Goal: Task Accomplishment & Management: Complete application form

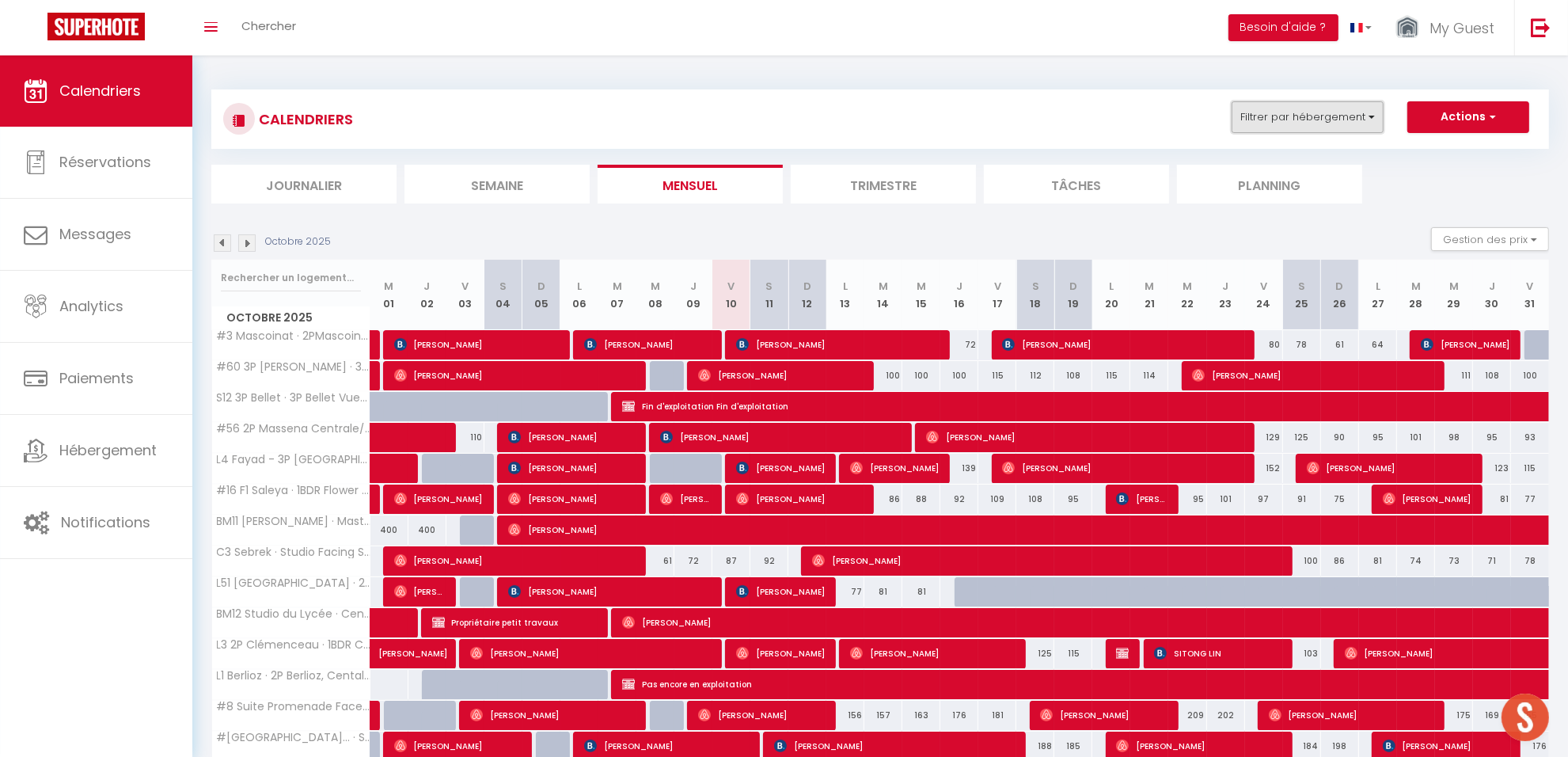
click at [1265, 112] on button "Filtrer par hébergement" at bounding box center [1308, 117] width 152 height 32
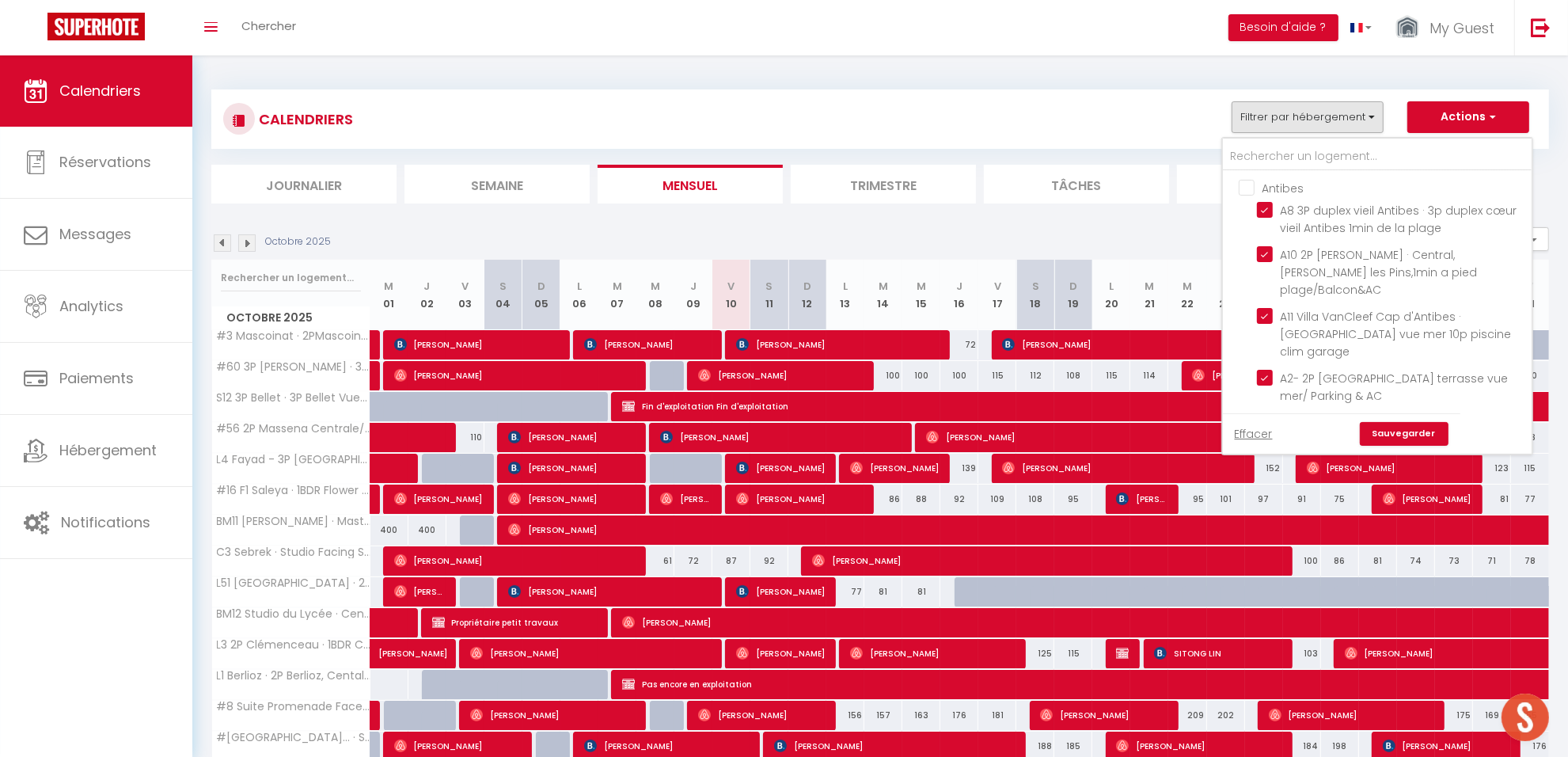
click at [1264, 141] on div at bounding box center [1377, 154] width 309 height 32
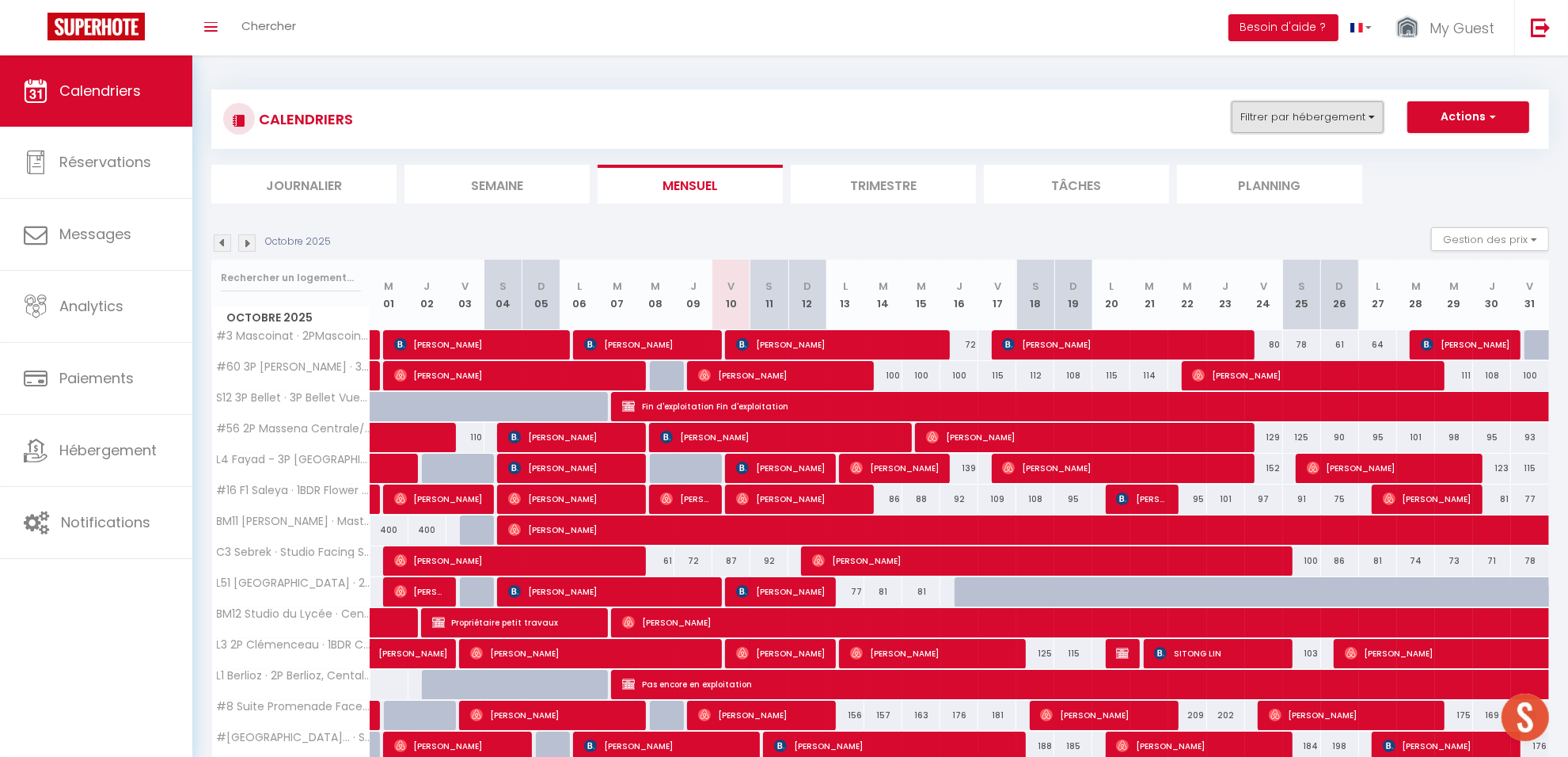
click at [1288, 119] on button "Filtrer par hébergement" at bounding box center [1308, 117] width 152 height 32
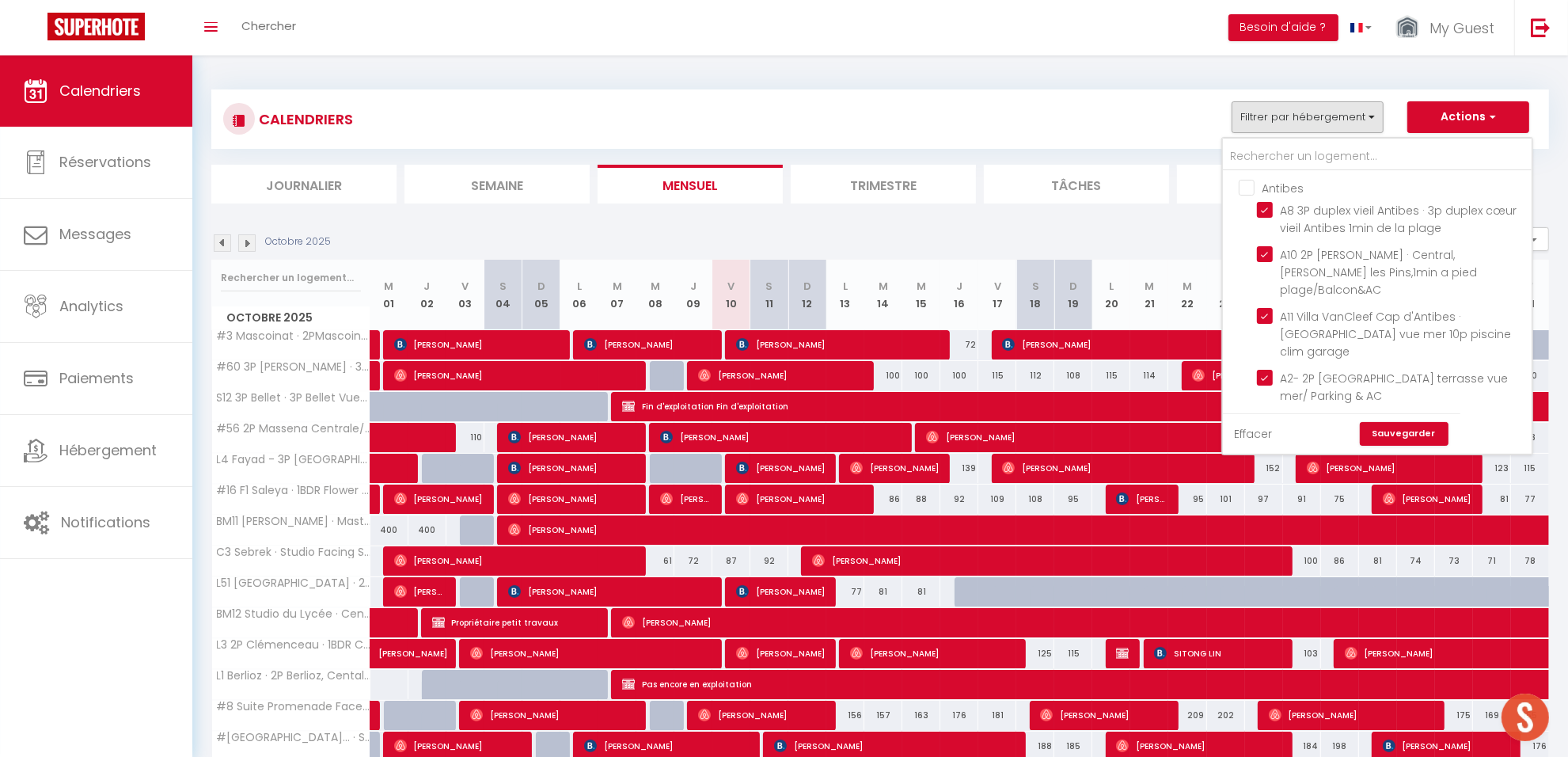
click at [1264, 425] on link "Effacer" at bounding box center [1254, 433] width 38 height 17
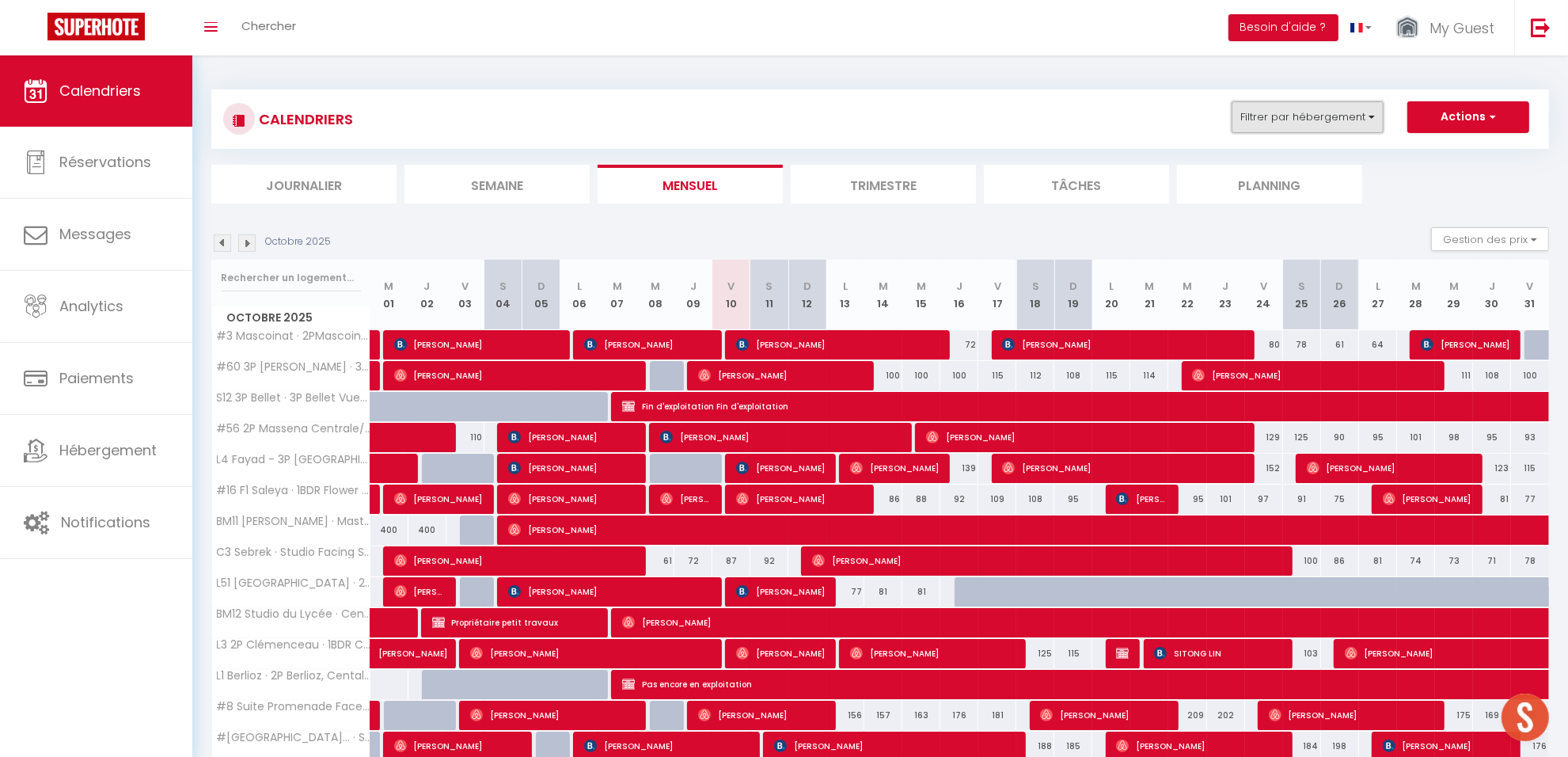
click at [1283, 113] on button "Filtrer par hébergement" at bounding box center [1308, 117] width 152 height 32
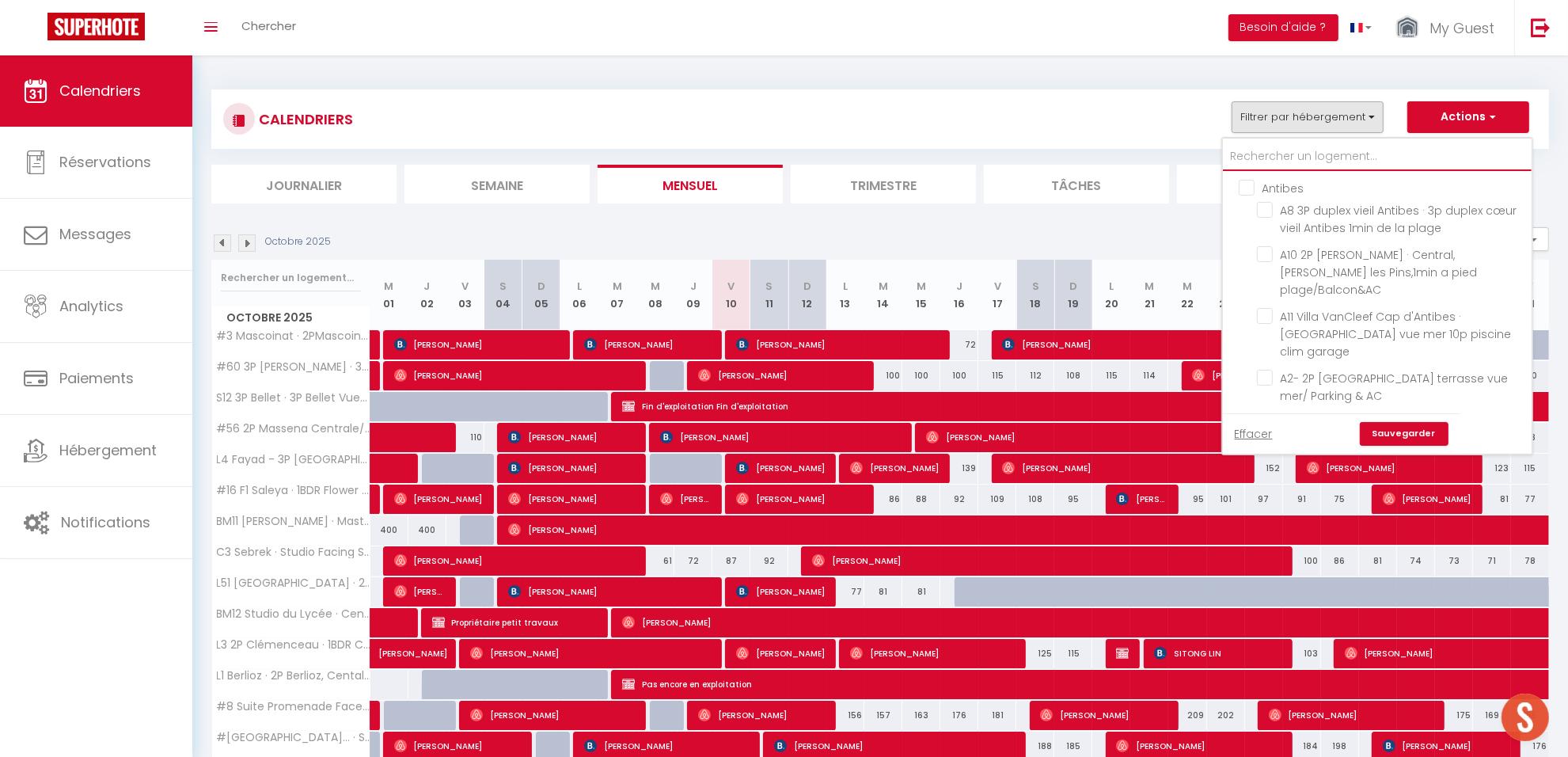
click at [1259, 150] on input "text" at bounding box center [1377, 156] width 309 height 28
type input "#"
checkbox input "false"
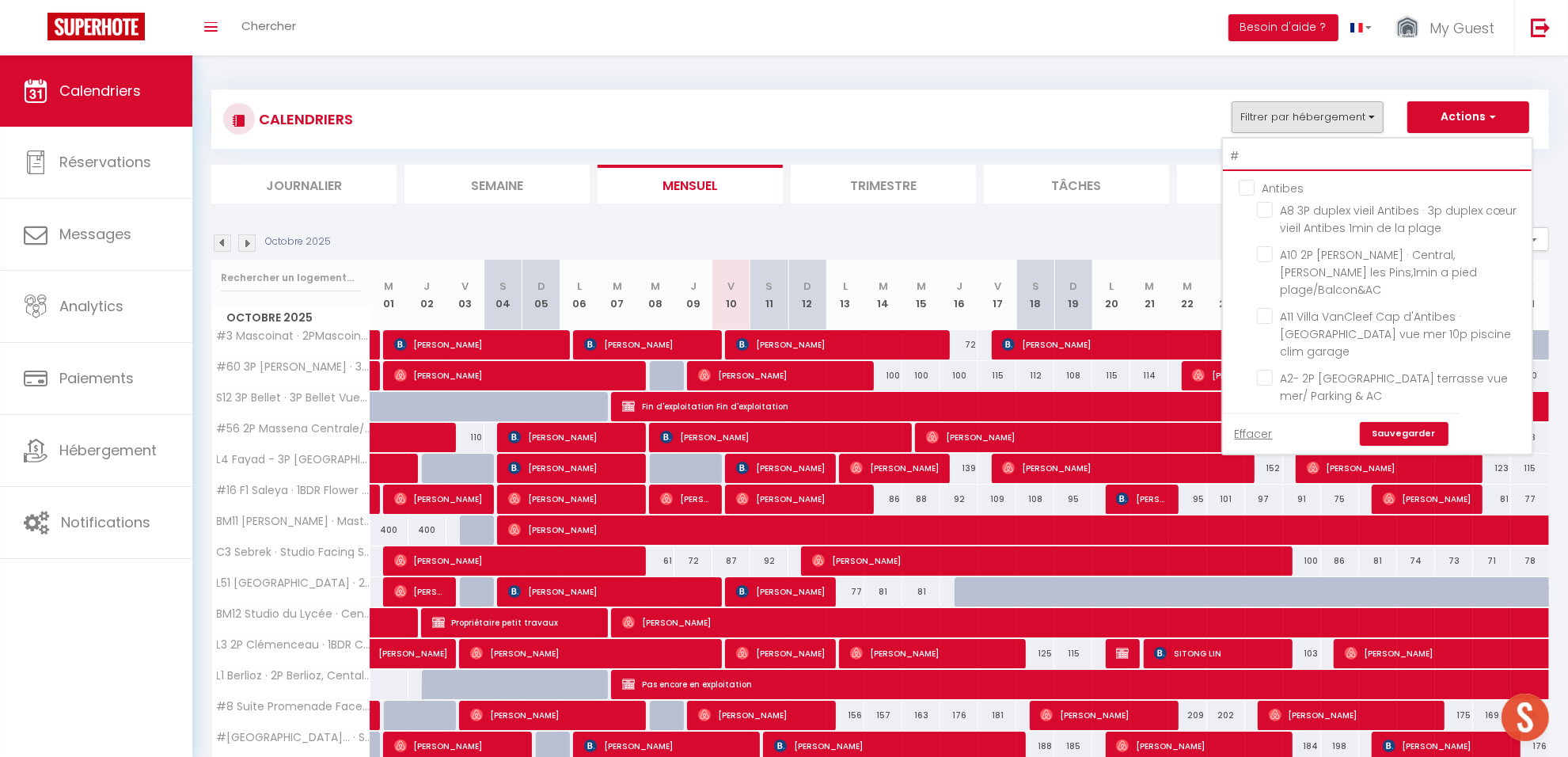
checkbox input "false"
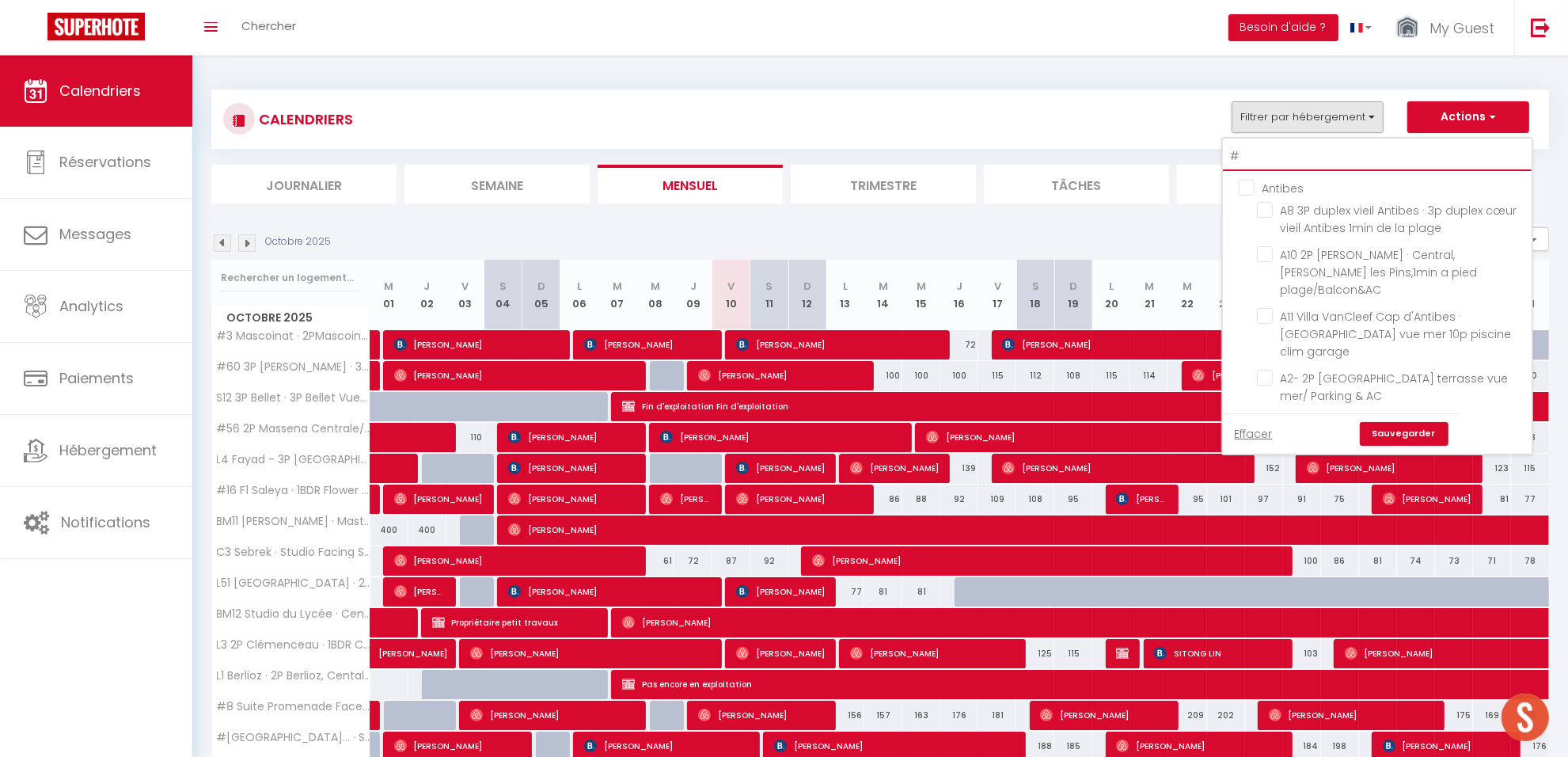
checkbox input "false"
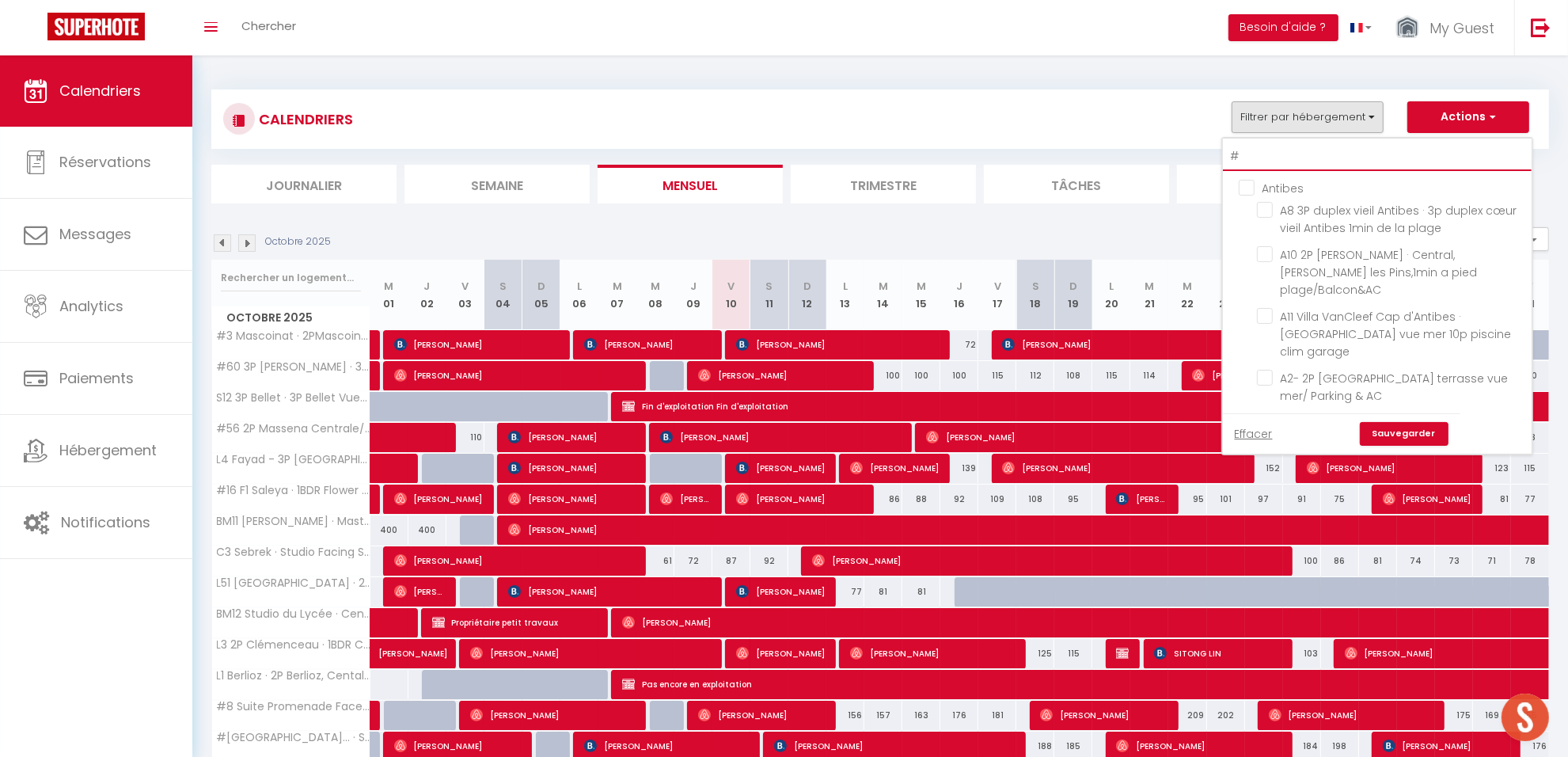
checkbox input "false"
type input "#25"
checkbox input "false"
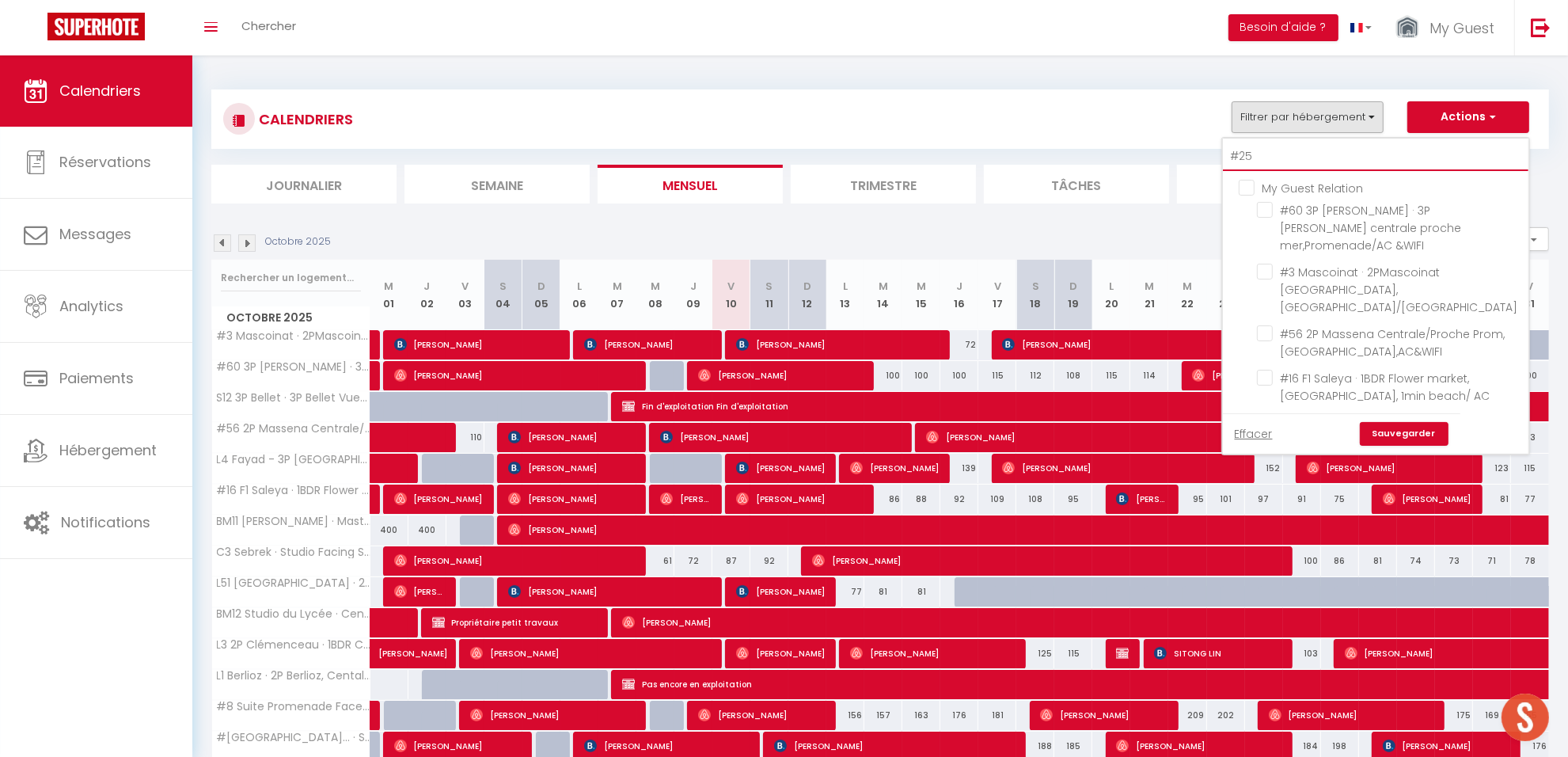
checkbox input "false"
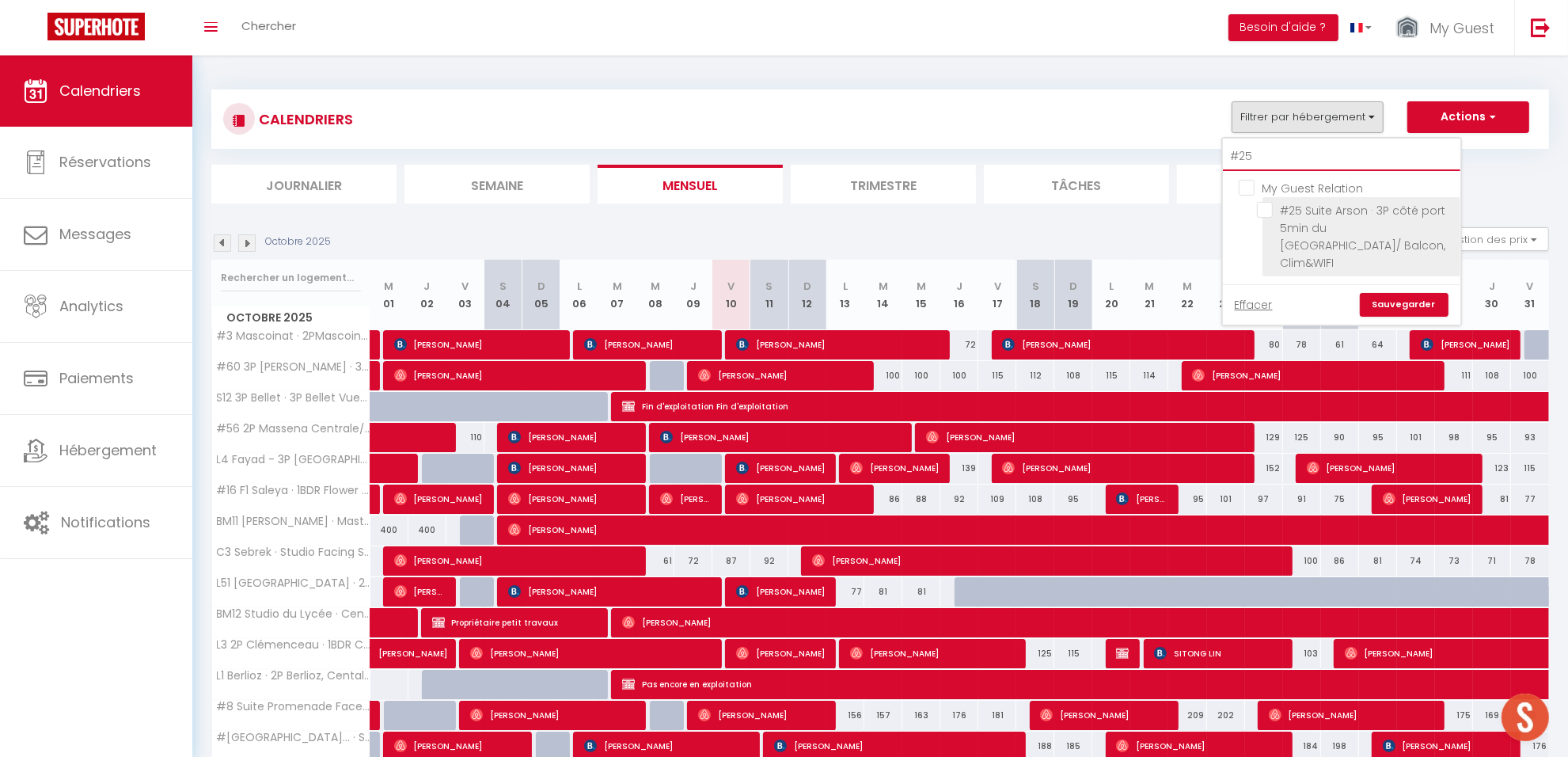
type input "#25"
click at [1350, 206] on input "#25 Suite Arson · 3P côté port 5min du [GEOGRAPHIC_DATA]/ Balcon, Clim&WIFI" at bounding box center [1356, 209] width 198 height 16
checkbox input "true"
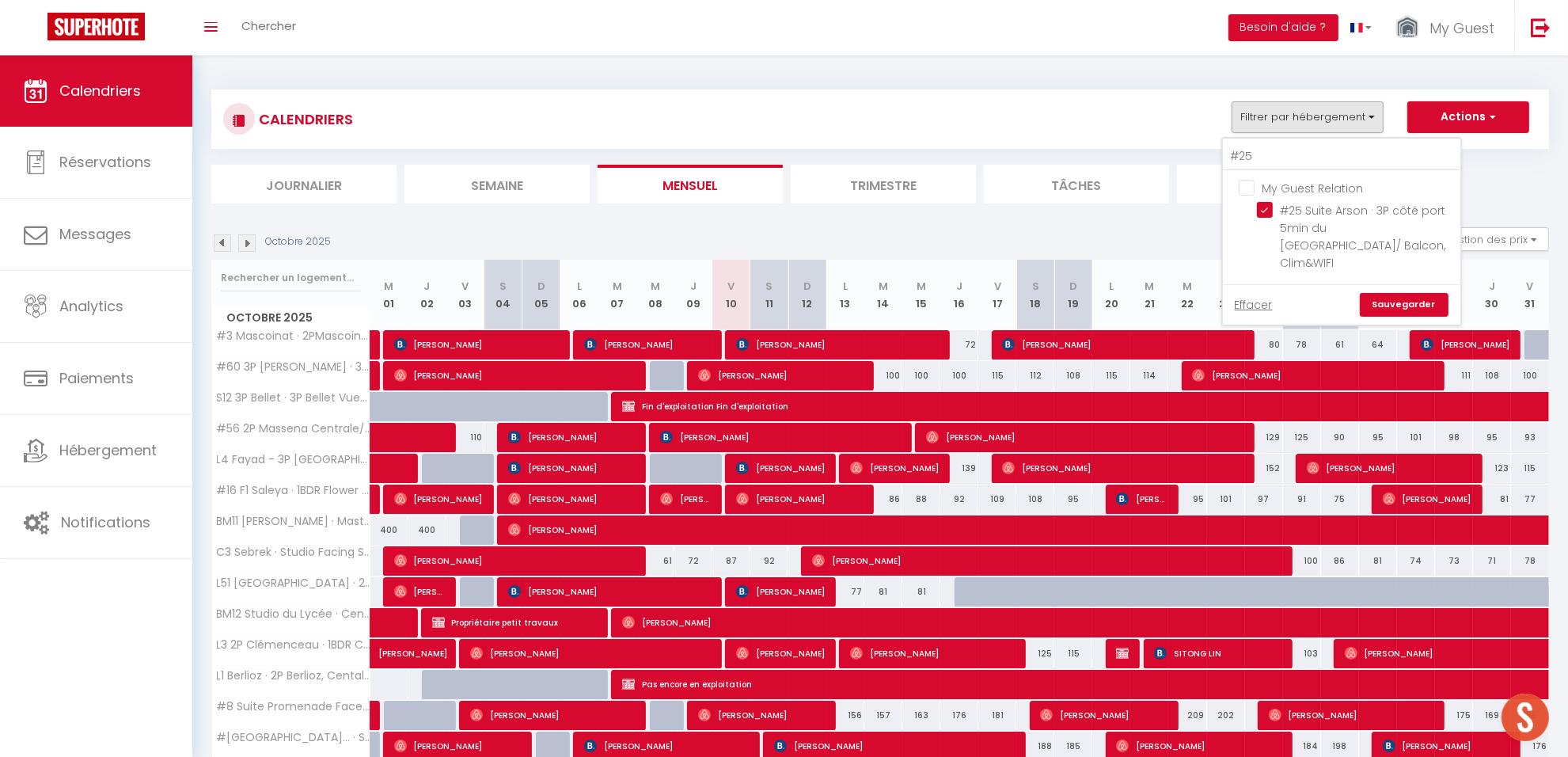
click at [1403, 293] on link "Sauvegarder" at bounding box center [1404, 305] width 89 height 24
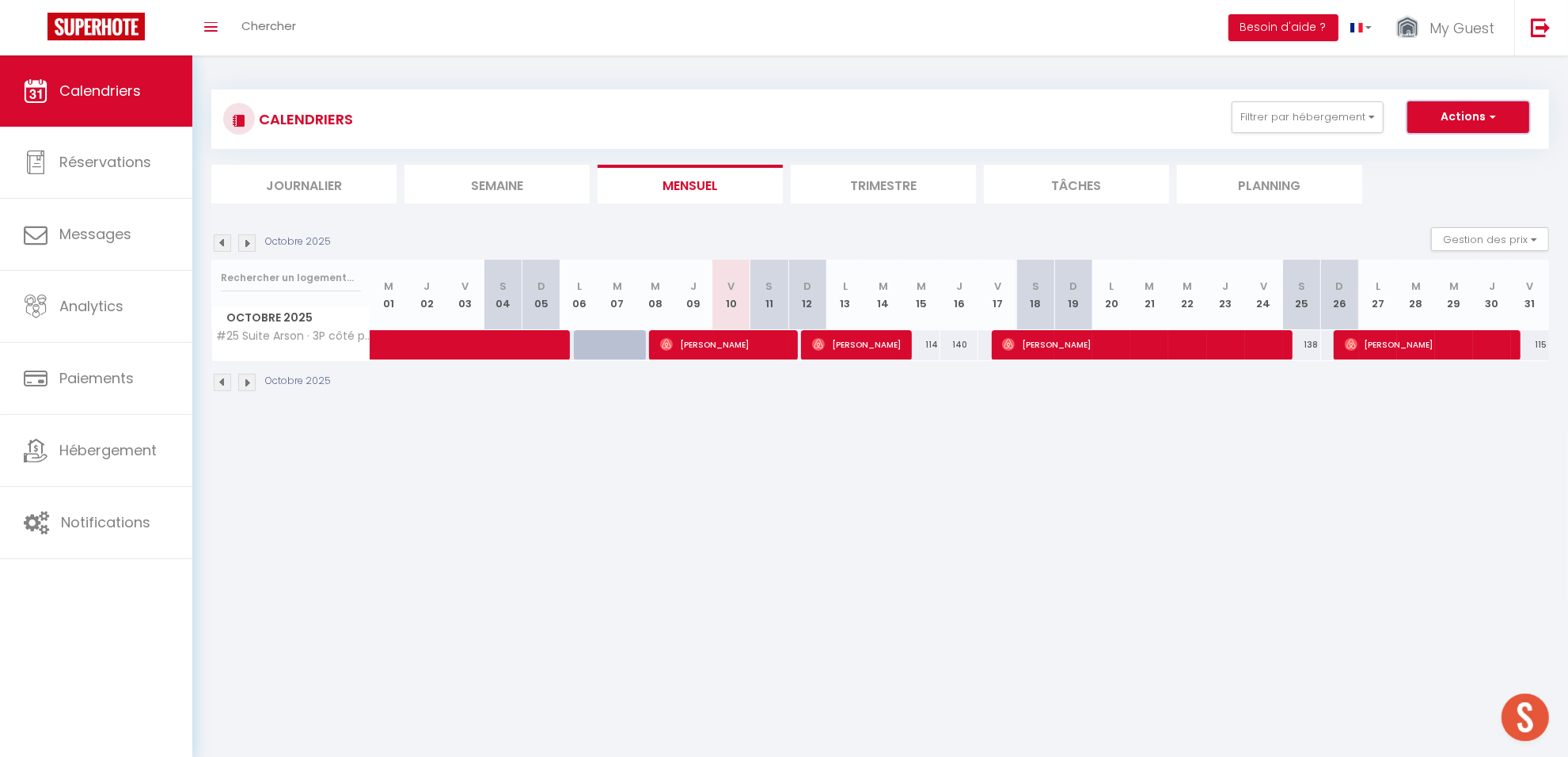
click at [1453, 113] on button "Actions" at bounding box center [1468, 117] width 122 height 32
click at [718, 349] on span "[PERSON_NAME]" at bounding box center [723, 344] width 126 height 30
select select "OK"
select select "0"
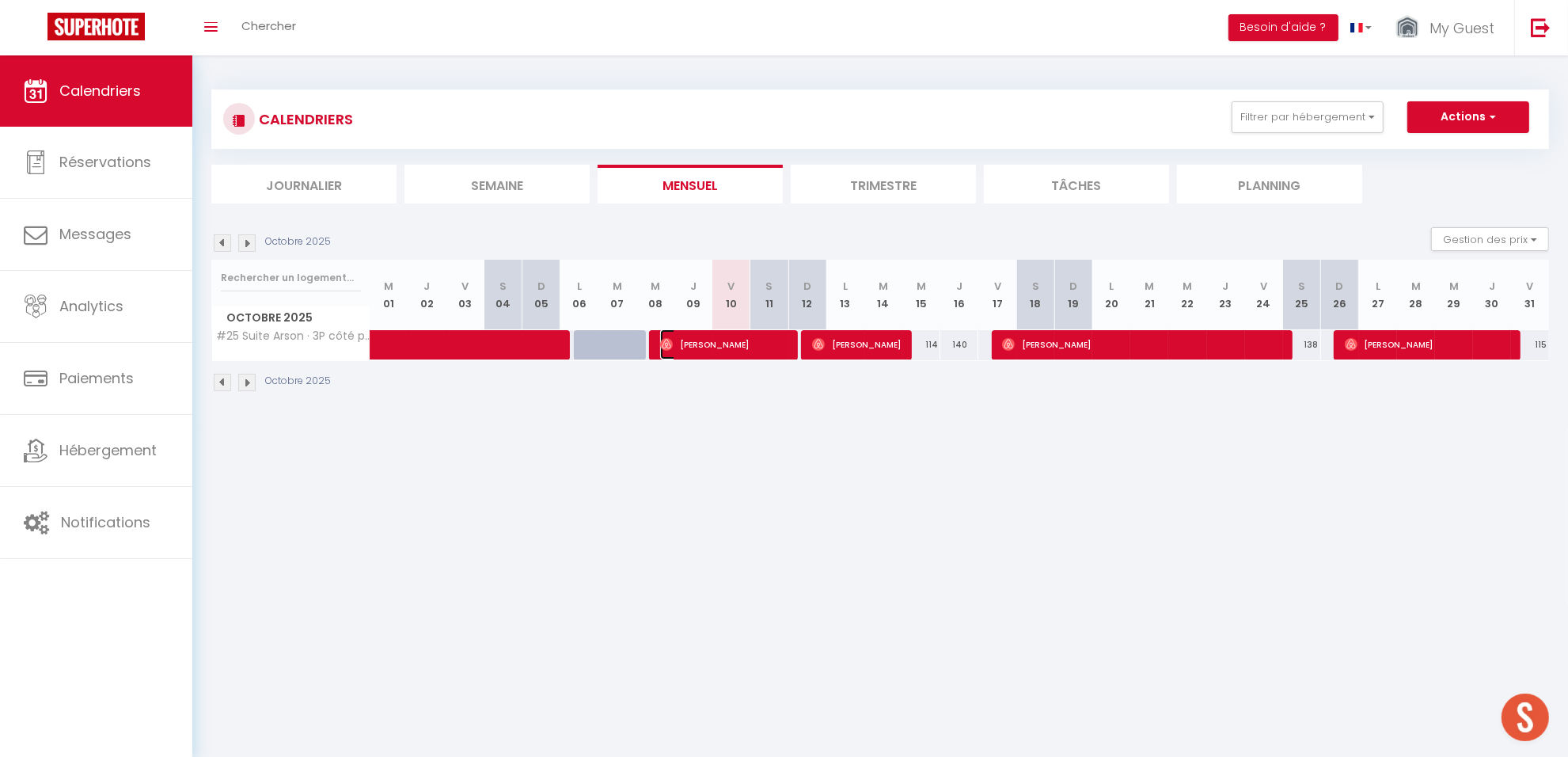
select select "0"
select select "1"
select select
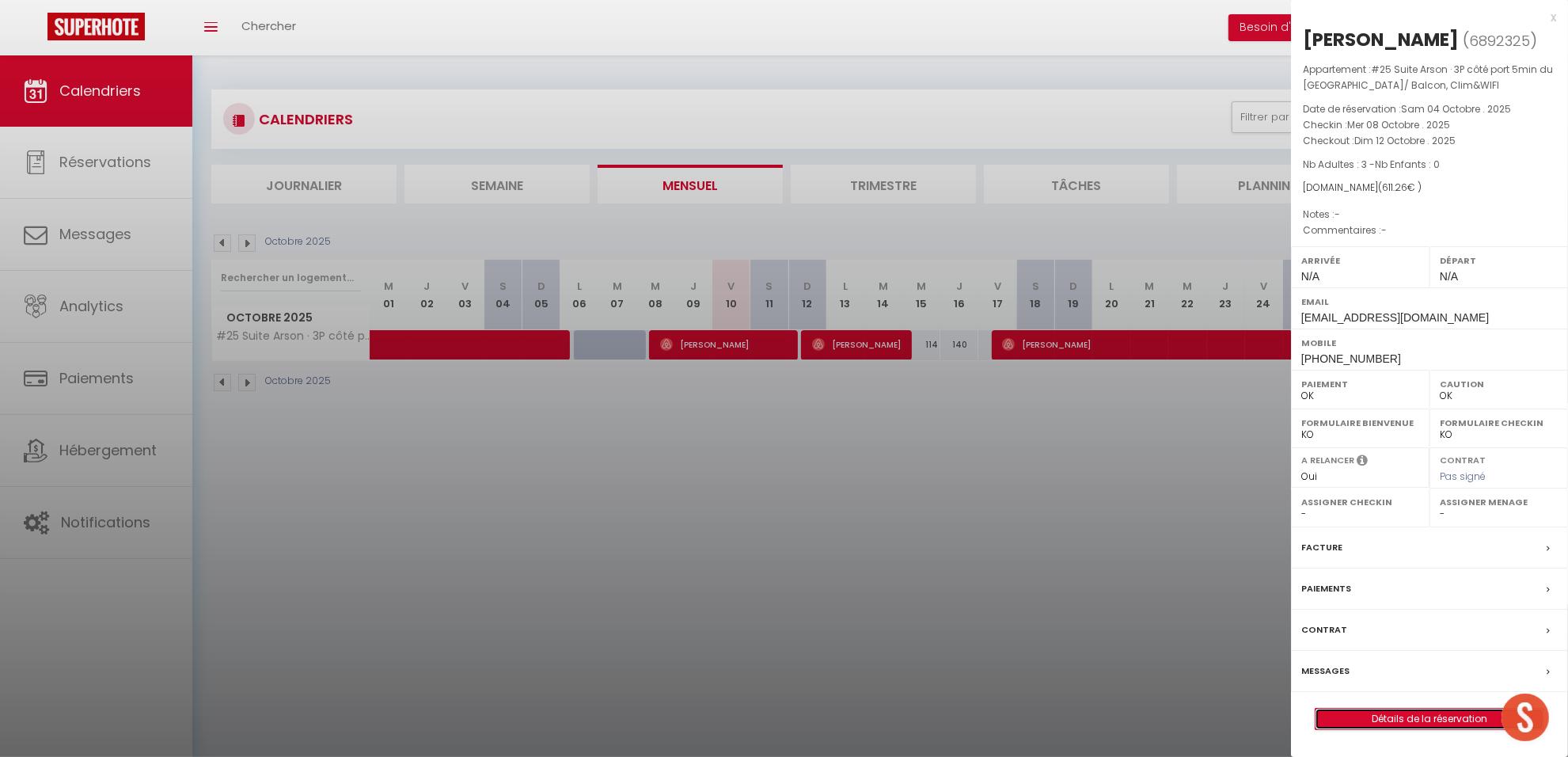
click at [1378, 730] on link "Détails de la réservation" at bounding box center [1430, 719] width 228 height 20
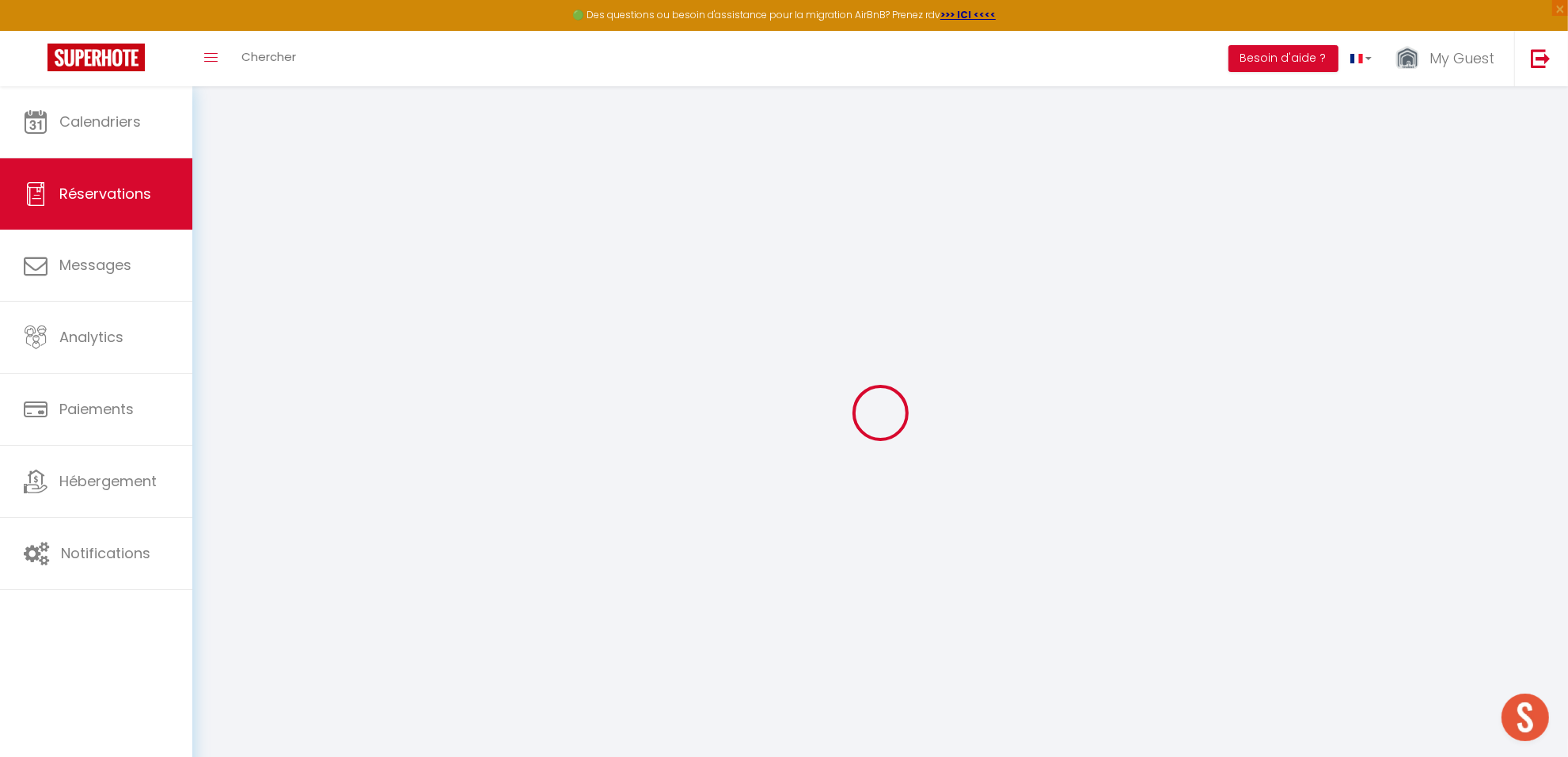
type input "[DEMOGRAPHIC_DATA]"
type input "Moumile"
type input "[EMAIL_ADDRESS][DOMAIN_NAME]"
type input "[PHONE_NUMBER]"
select select
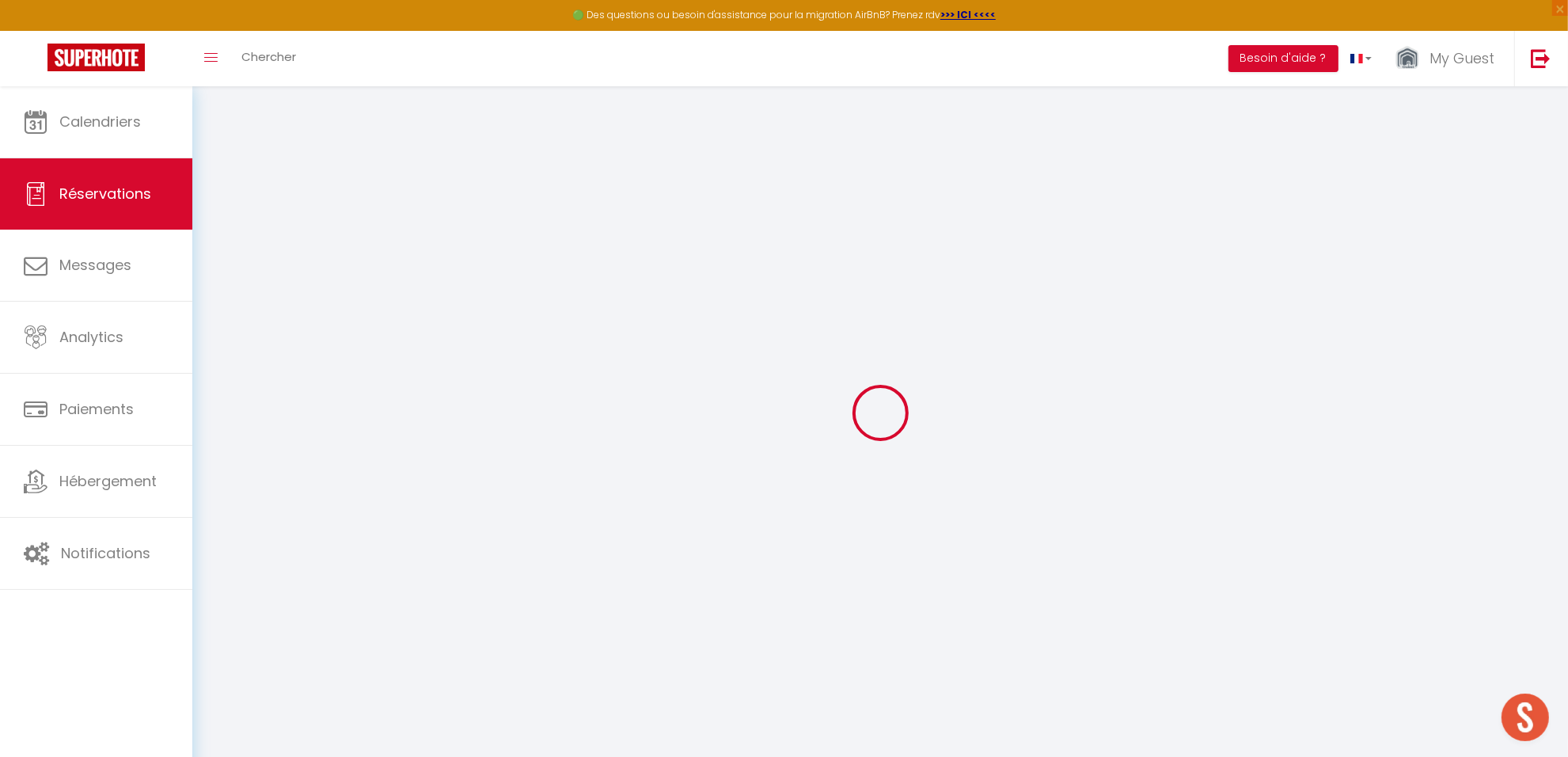
type input "118.38000000000001"
select select "62471"
select select "1"
select select
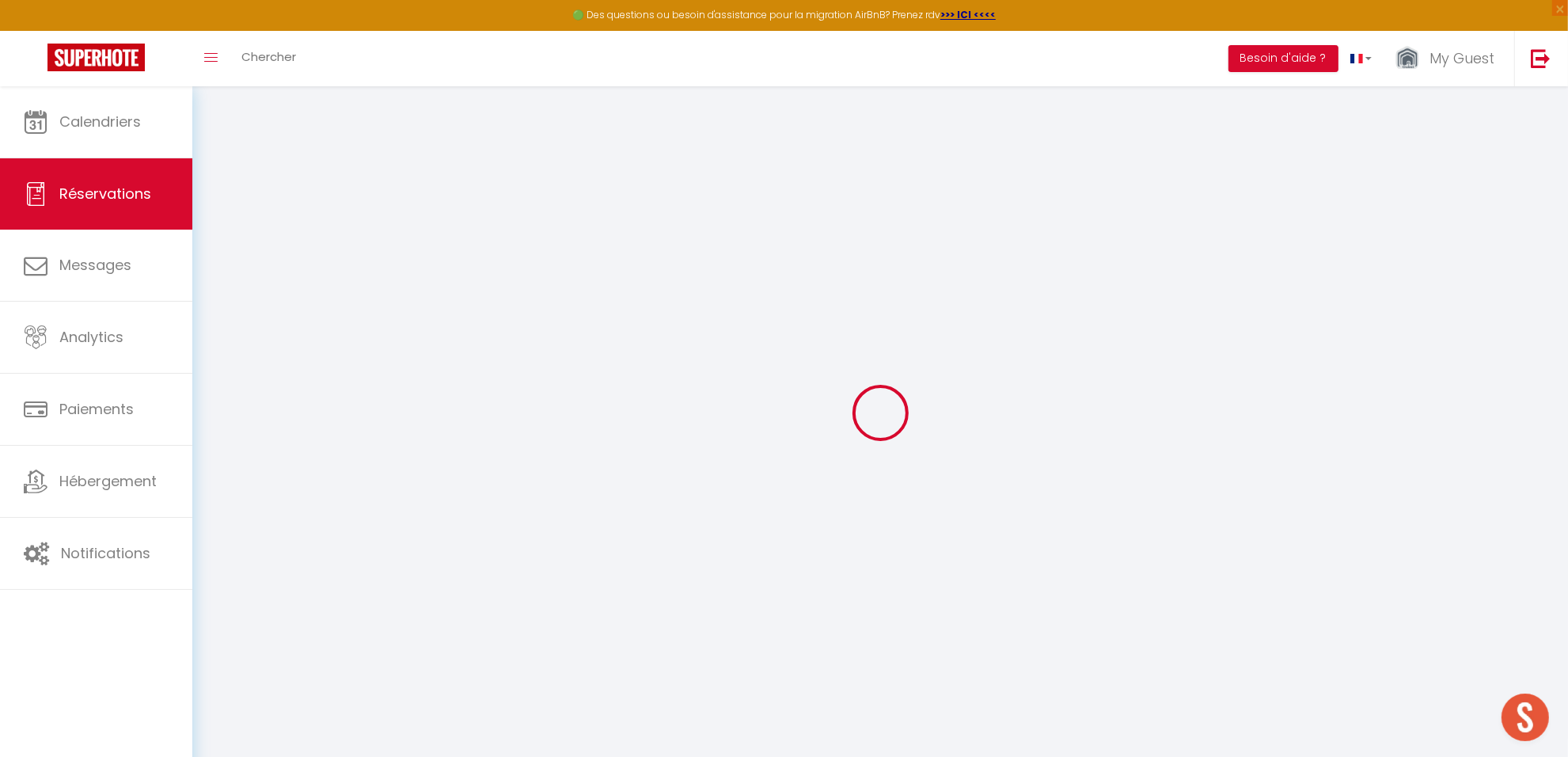
type input "3"
select select "12"
select select
type input "459.9"
checkbox input "false"
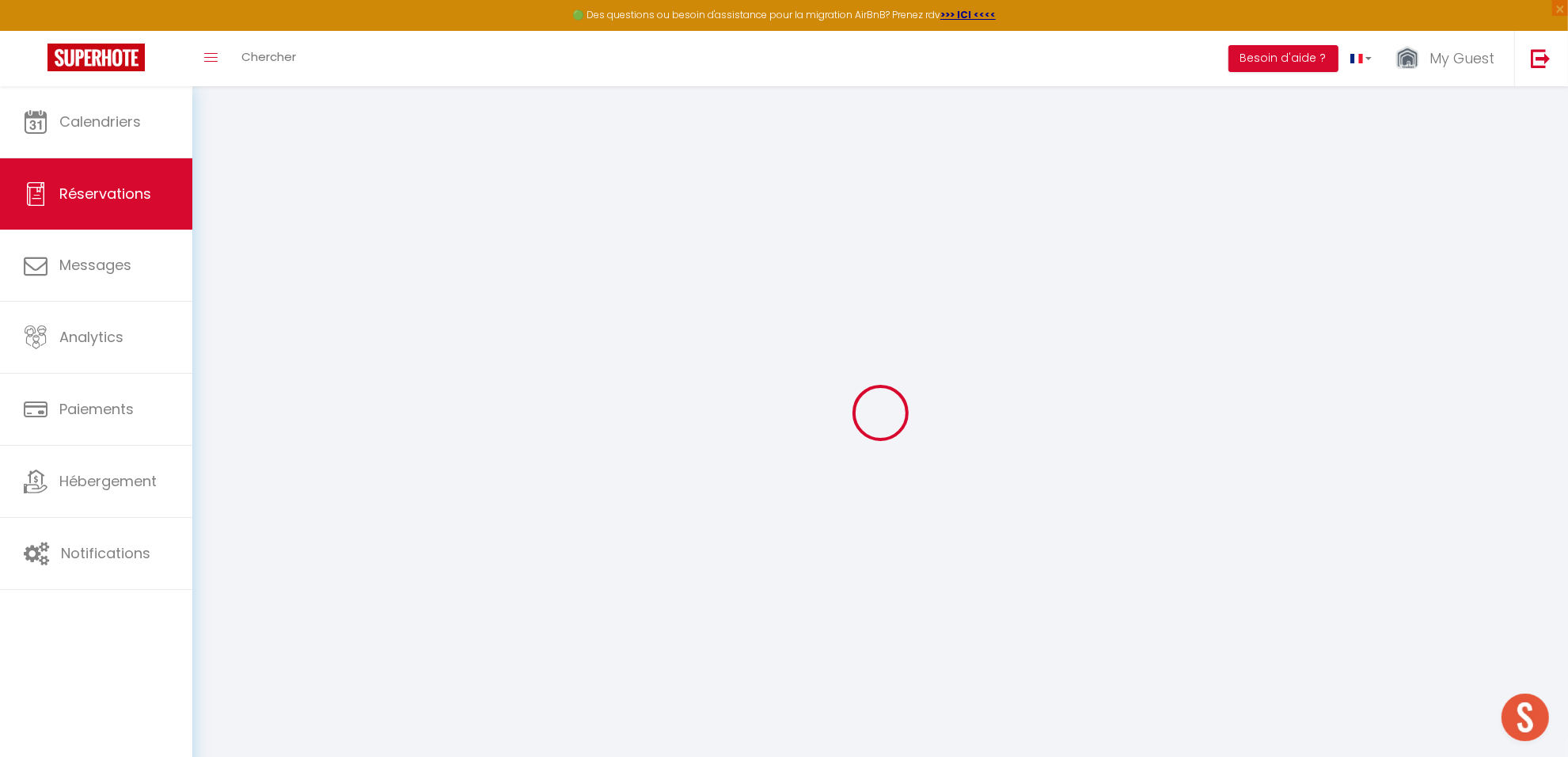
type input "0"
select select "1"
type input "0"
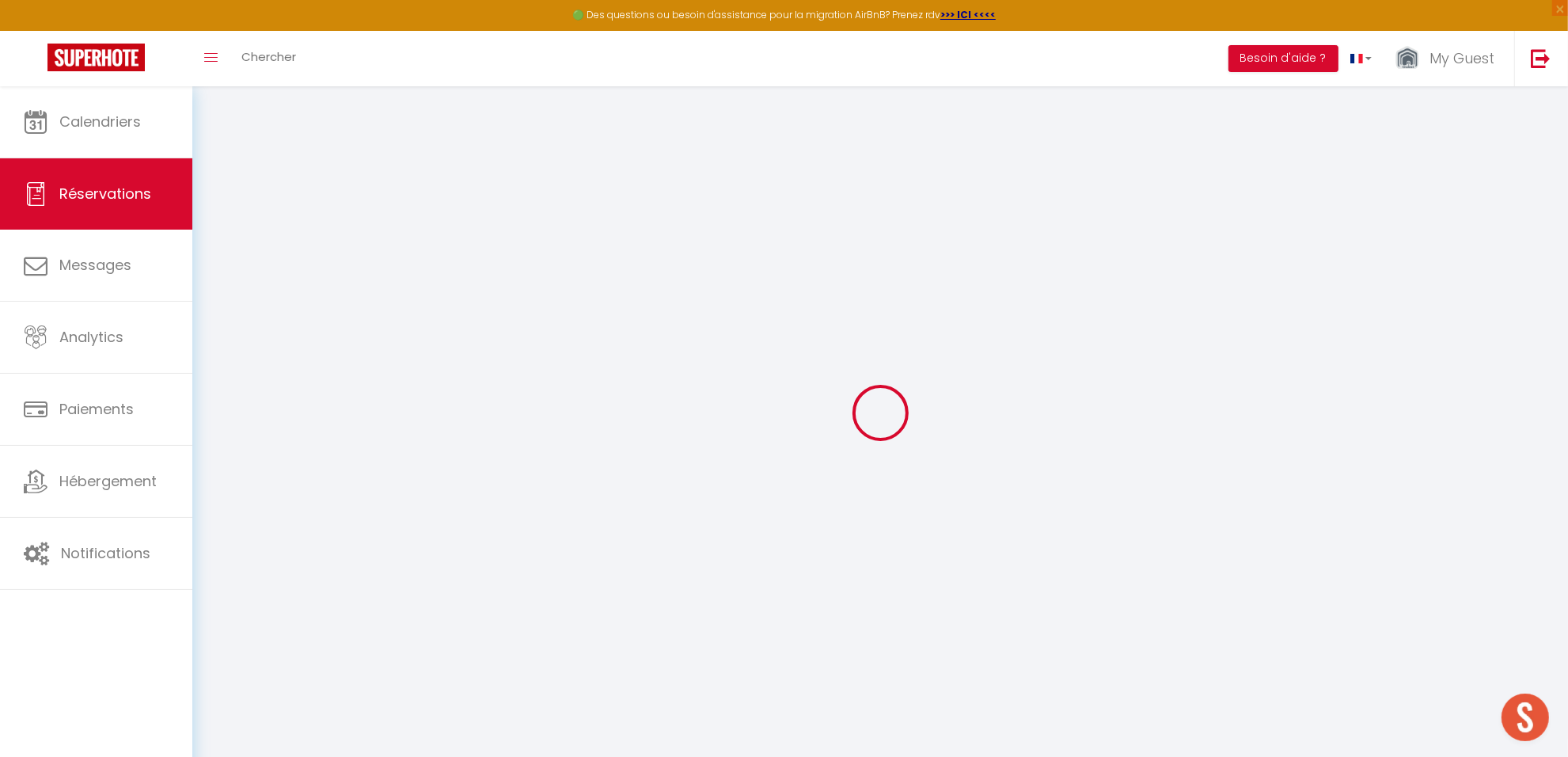
select select
select select "15"
checkbox input "false"
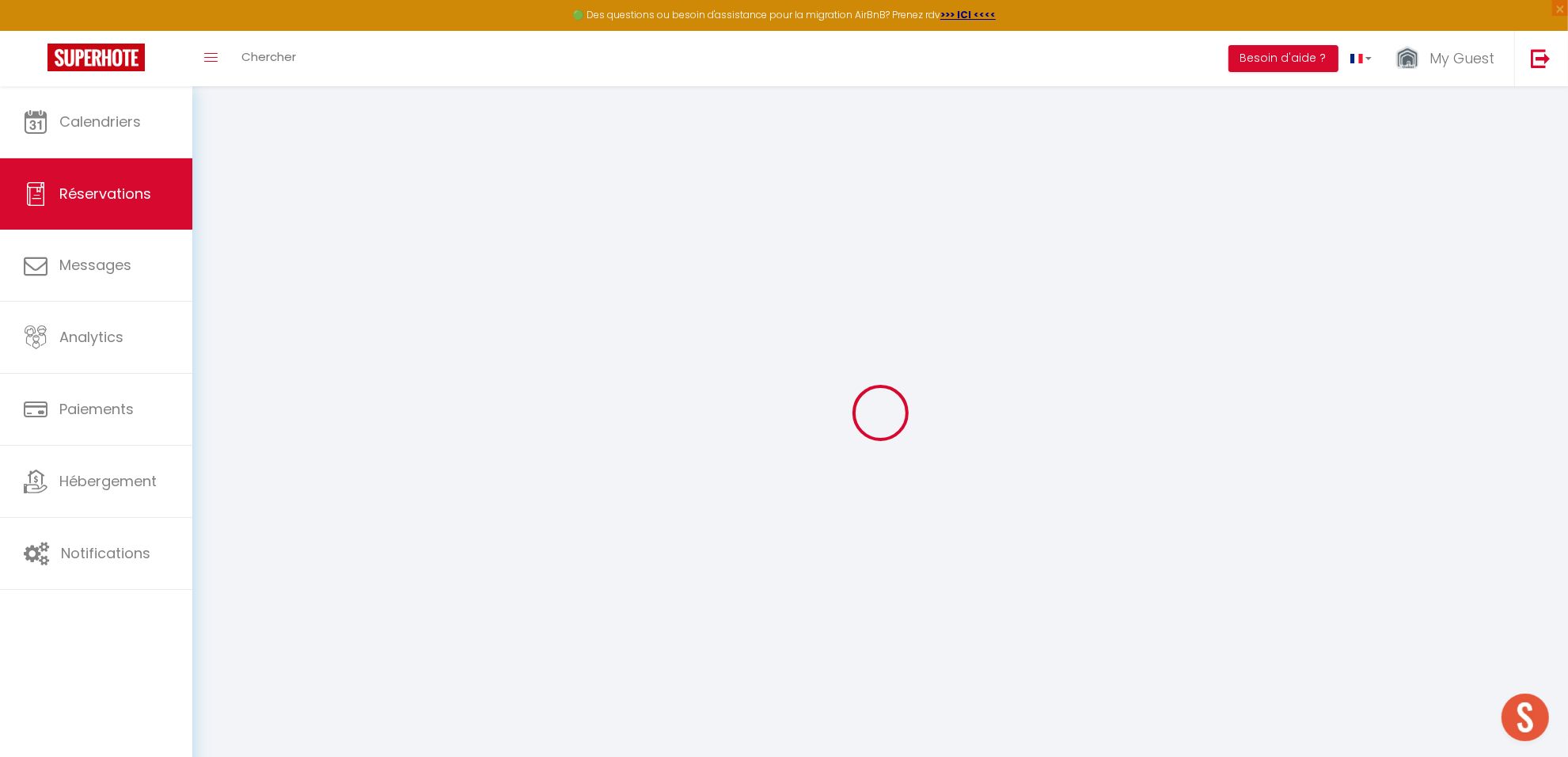
select select
checkbox input "false"
select select
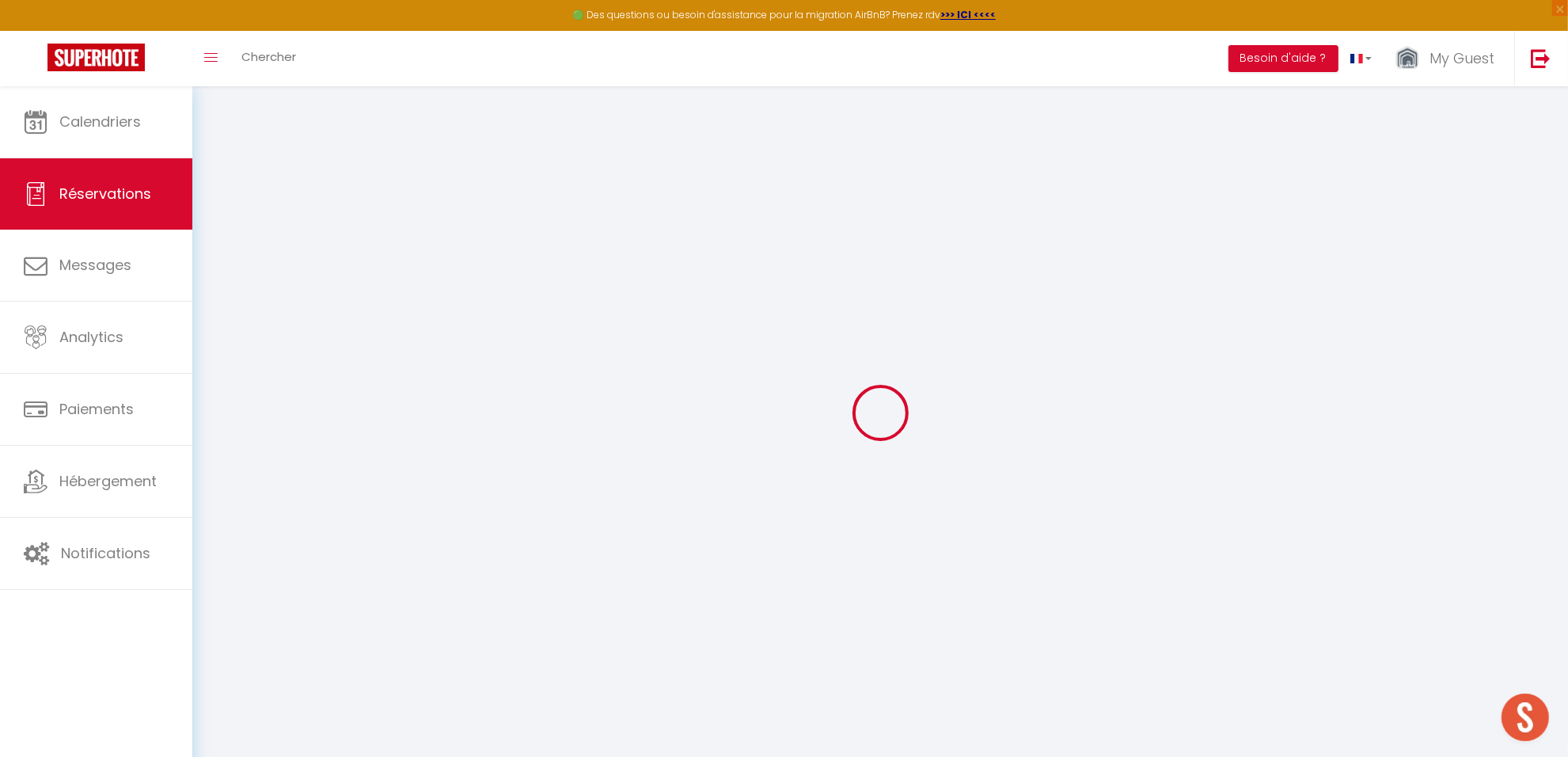
select select
checkbox input "false"
select select
type input "115"
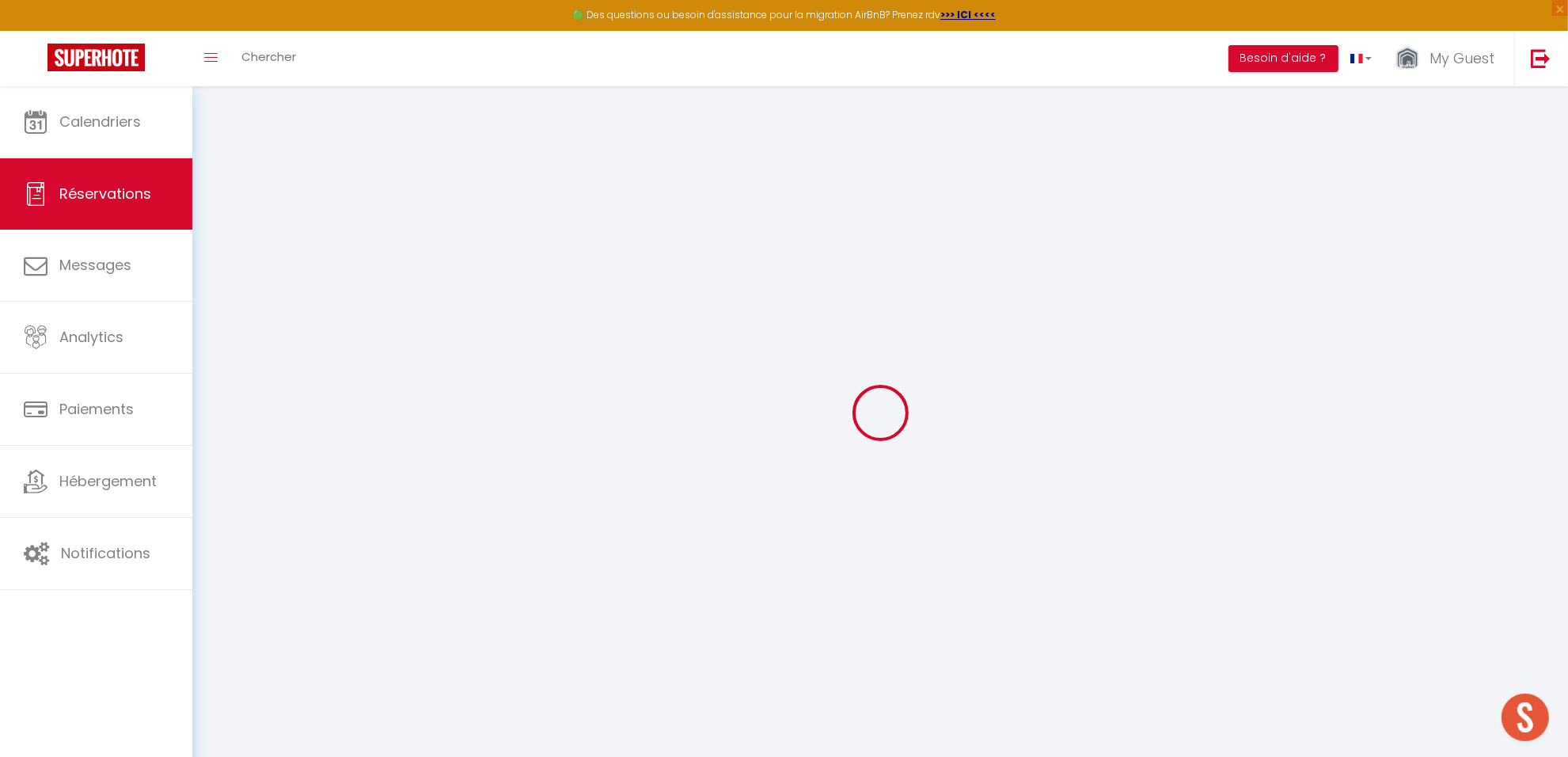
type input "36.36"
select select
checkbox input "false"
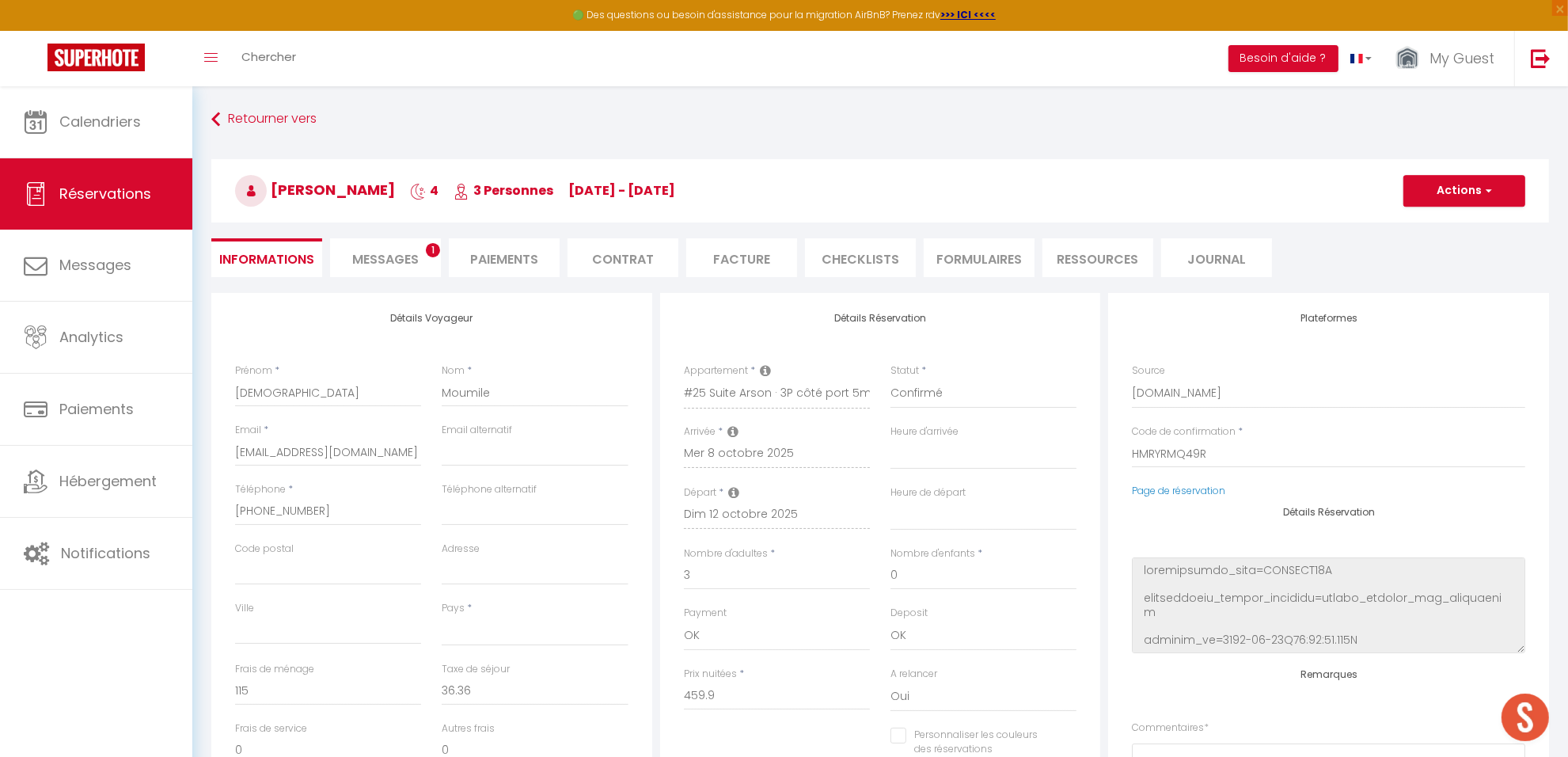
select select
checkbox input "false"
select select
click at [372, 258] on span "Messages" at bounding box center [385, 259] width 67 height 18
